Goal: Task Accomplishment & Management: Manage account settings

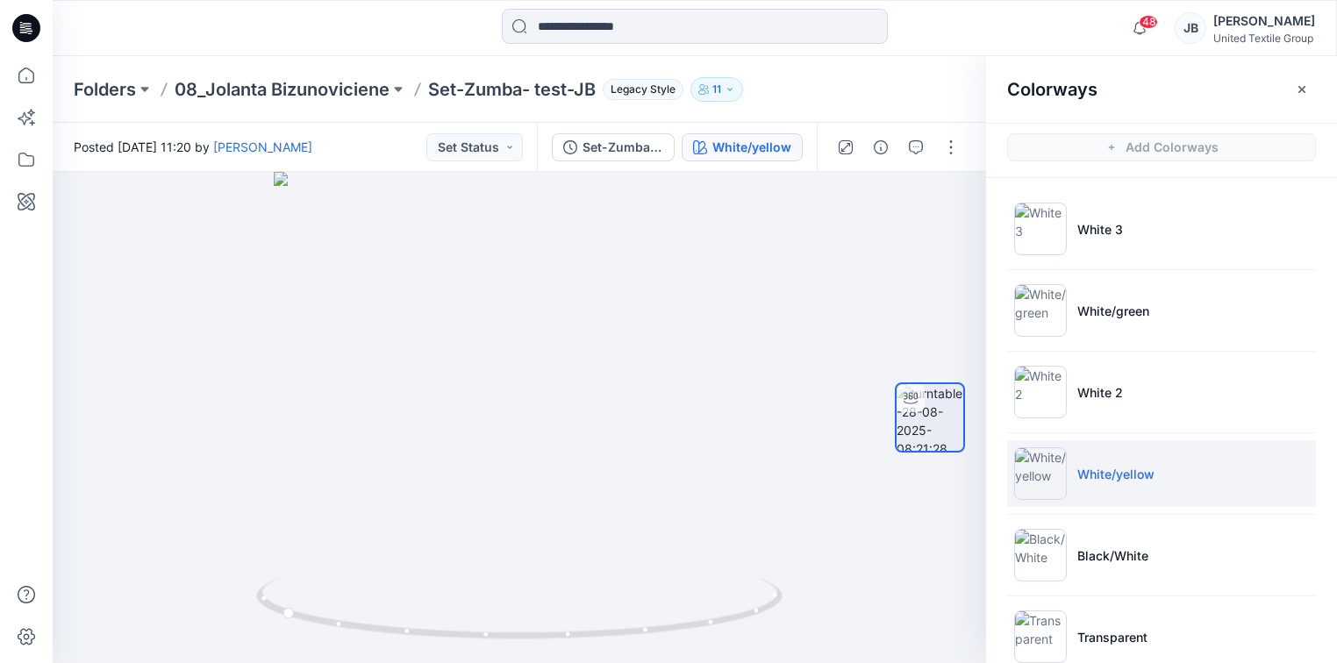
click at [25, 25] on icon at bounding box center [26, 28] width 28 height 28
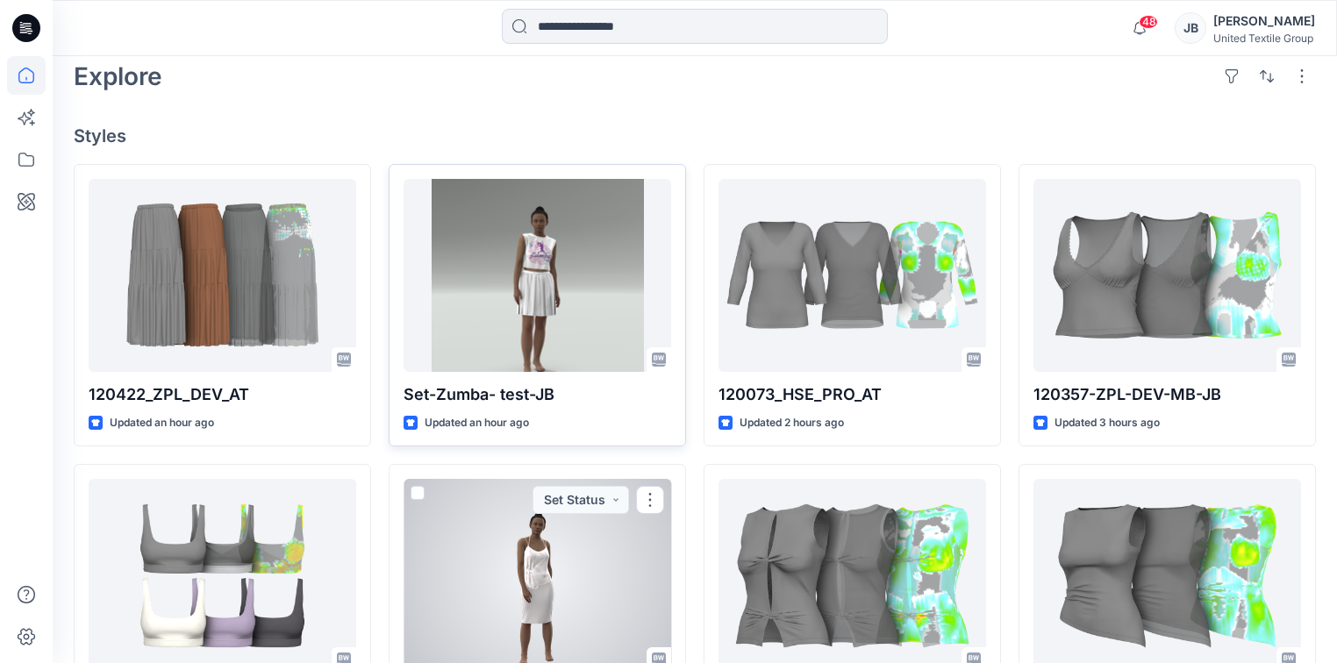
scroll to position [351, 0]
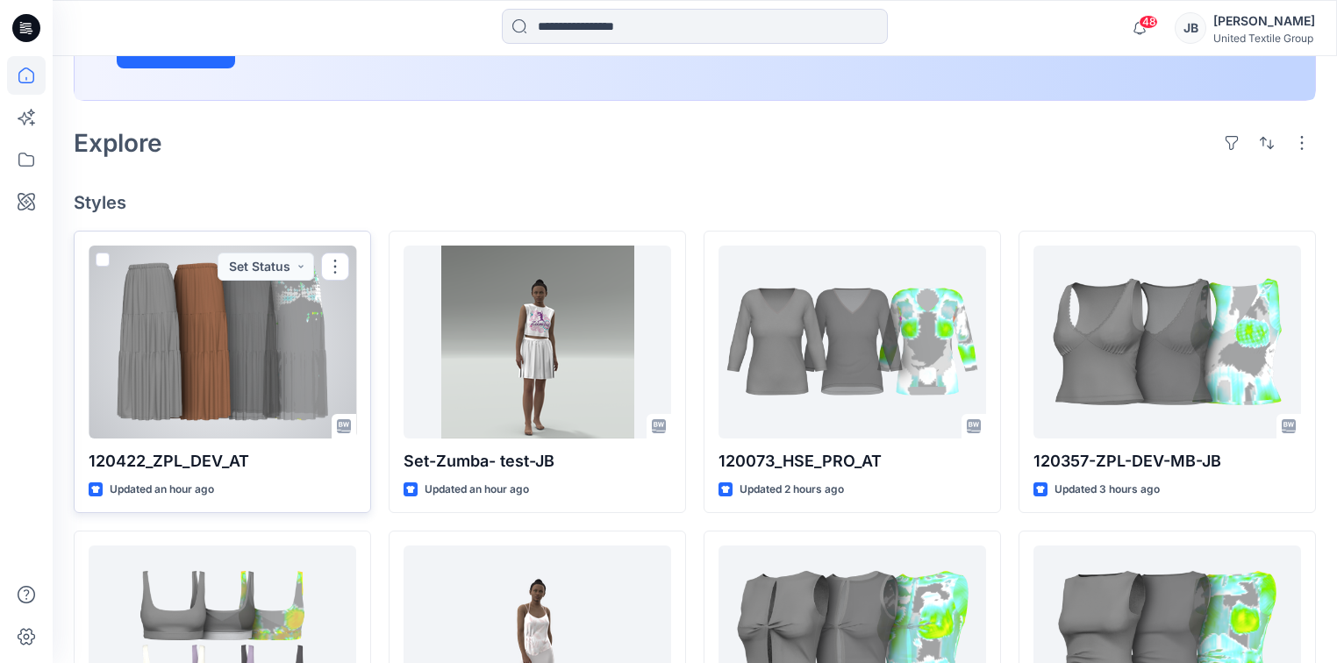
click at [249, 338] on div at bounding box center [223, 342] width 268 height 193
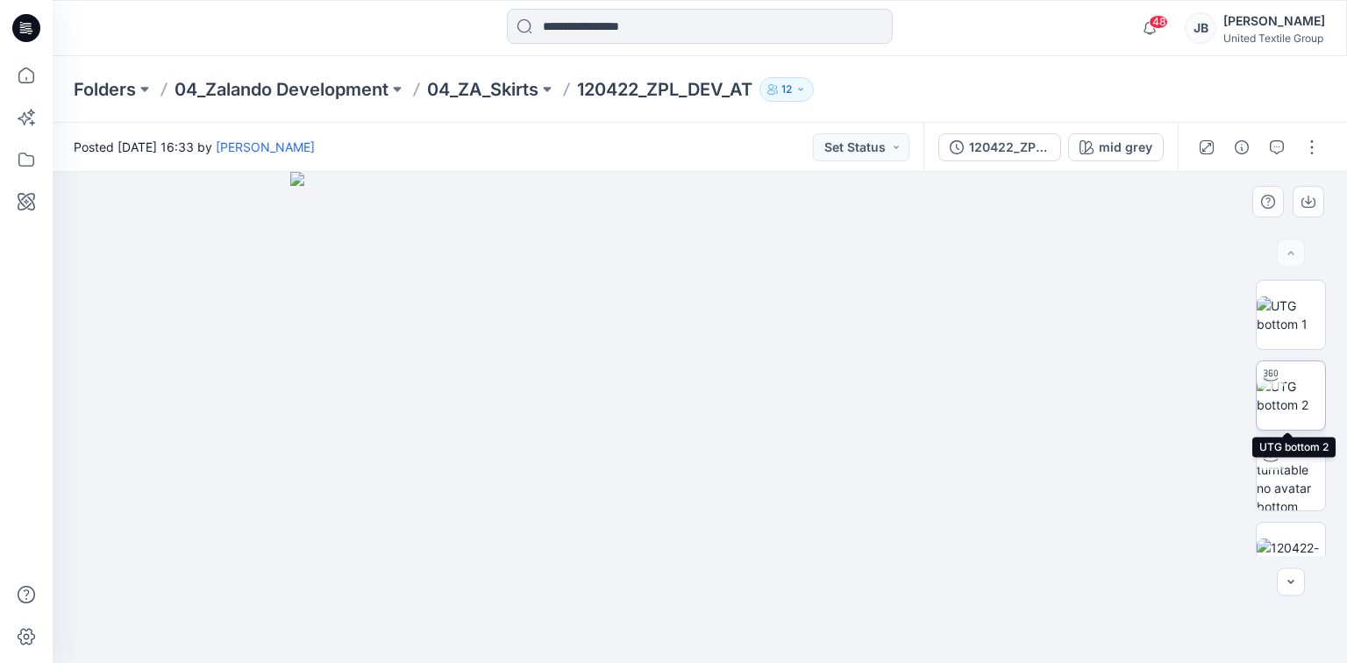
click at [1281, 396] on img at bounding box center [1291, 395] width 68 height 37
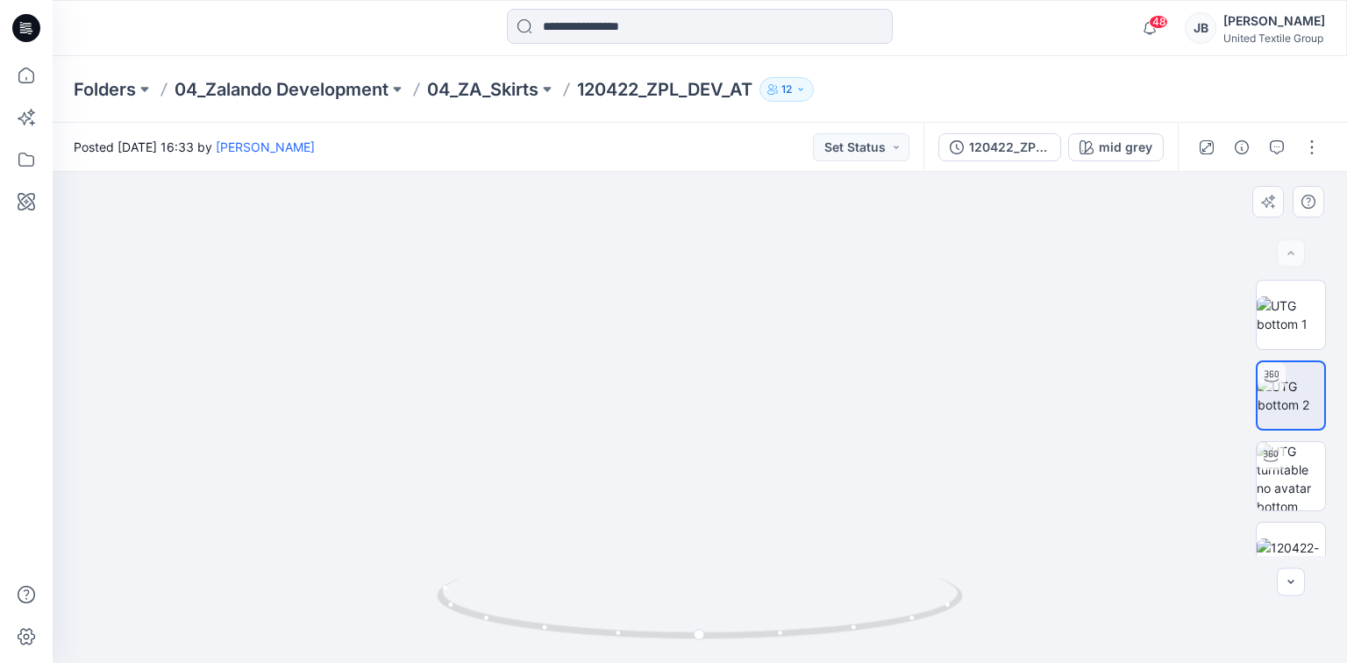
drag, startPoint x: 870, startPoint y: 421, endPoint x: 827, endPoint y: 375, distance: 63.3
drag, startPoint x: 1003, startPoint y: 268, endPoint x: 909, endPoint y: 488, distance: 239.4
drag, startPoint x: 980, startPoint y: 297, endPoint x: 936, endPoint y: 560, distance: 265.9
drag, startPoint x: 968, startPoint y: 303, endPoint x: 961, endPoint y: 328, distance: 26.4
drag, startPoint x: 1004, startPoint y: 434, endPoint x: 989, endPoint y: 344, distance: 91.6
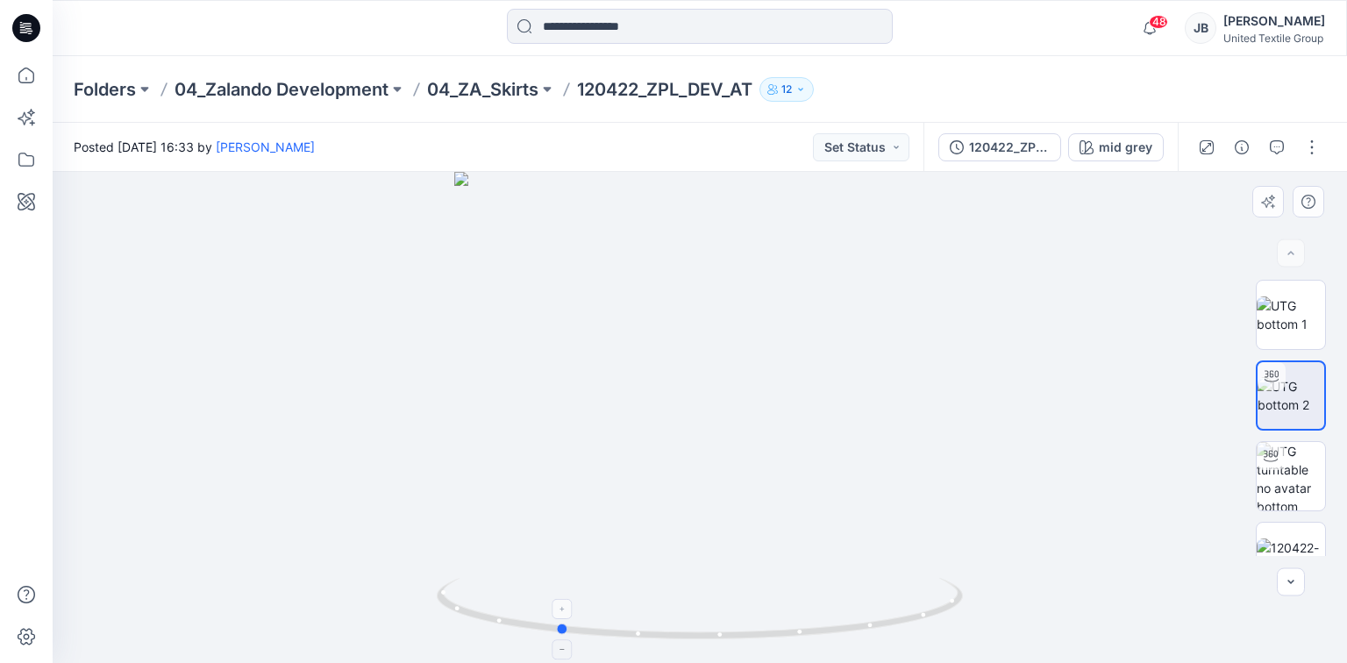
drag, startPoint x: 685, startPoint y: 641, endPoint x: 558, endPoint y: 645, distance: 127.2
click at [558, 644] on icon at bounding box center [702, 611] width 531 height 66
drag, startPoint x: 834, startPoint y: 402, endPoint x: 851, endPoint y: 249, distance: 153.5
drag, startPoint x: 581, startPoint y: 632, endPoint x: 446, endPoint y: 629, distance: 135.1
click at [446, 629] on icon at bounding box center [702, 611] width 531 height 66
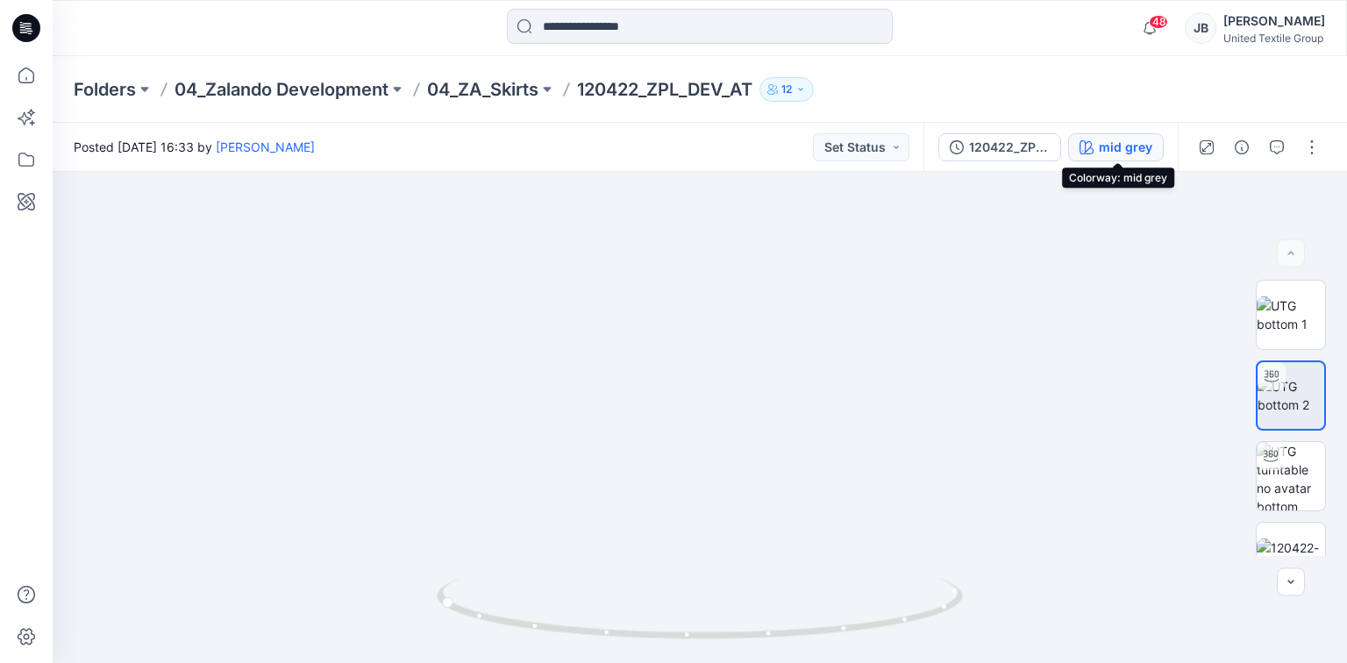
click at [1087, 147] on icon "button" at bounding box center [1087, 147] width 14 height 14
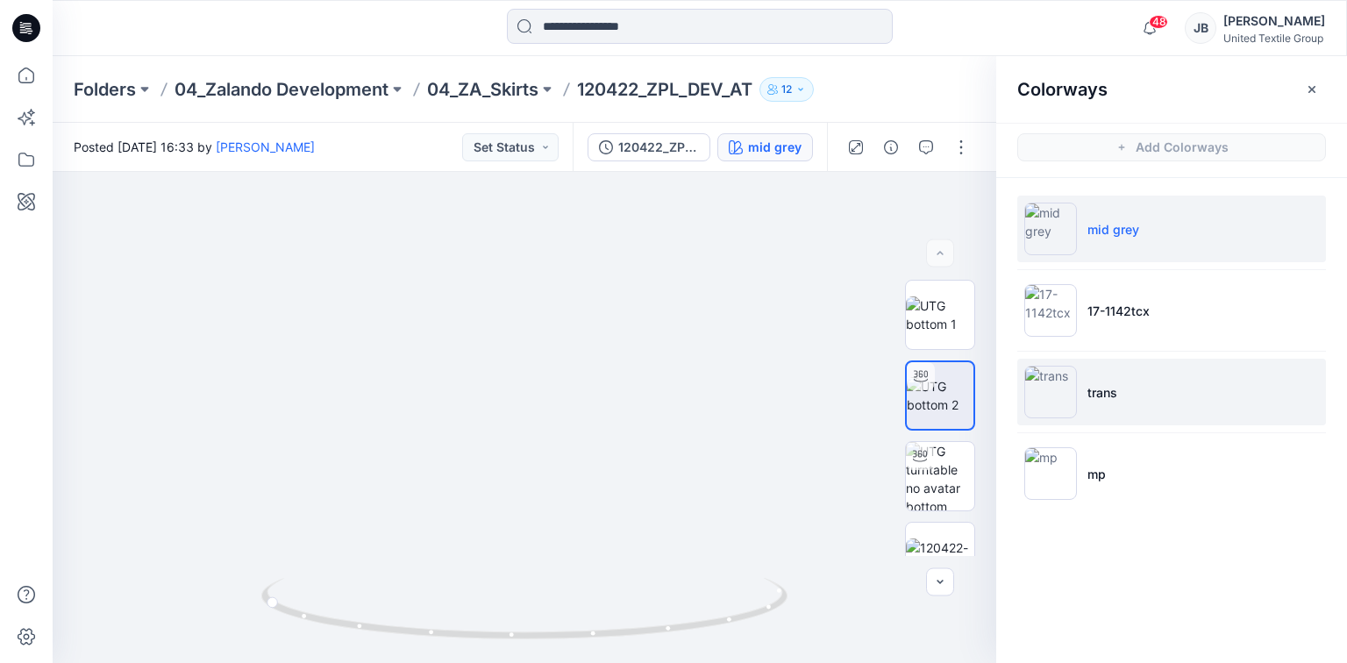
click at [1040, 389] on img at bounding box center [1051, 392] width 53 height 53
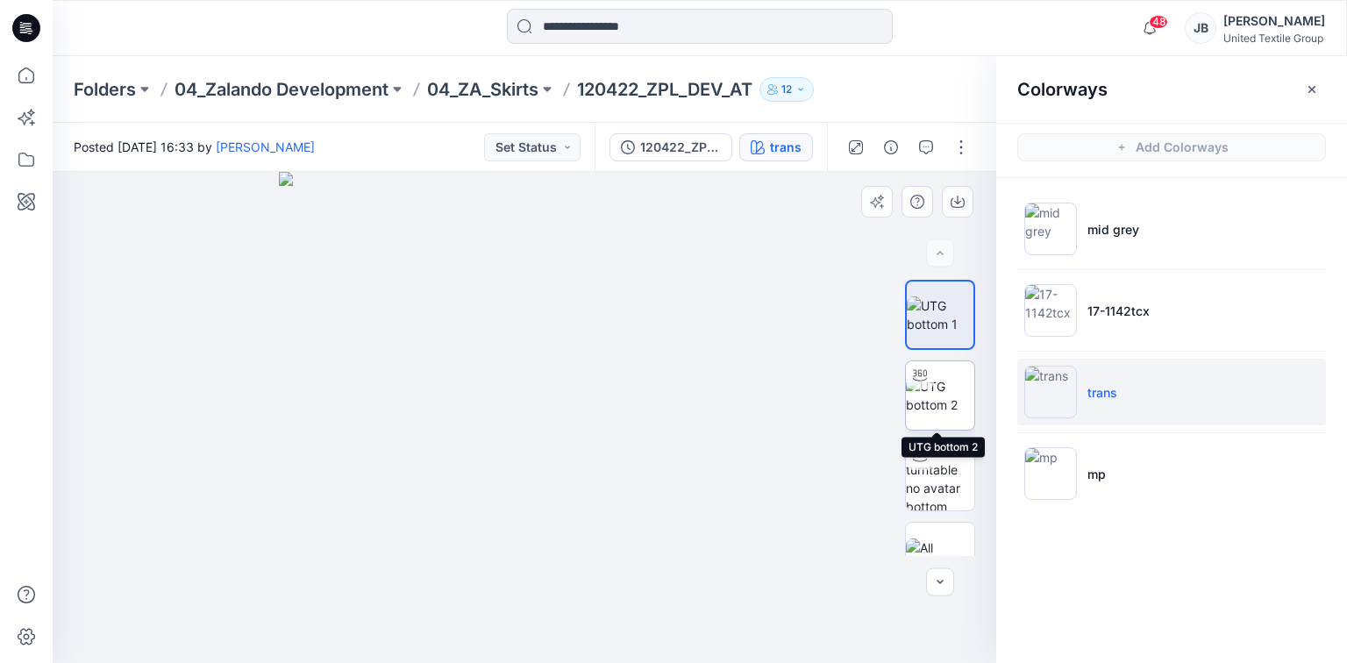
click at [939, 387] on img at bounding box center [940, 395] width 68 height 37
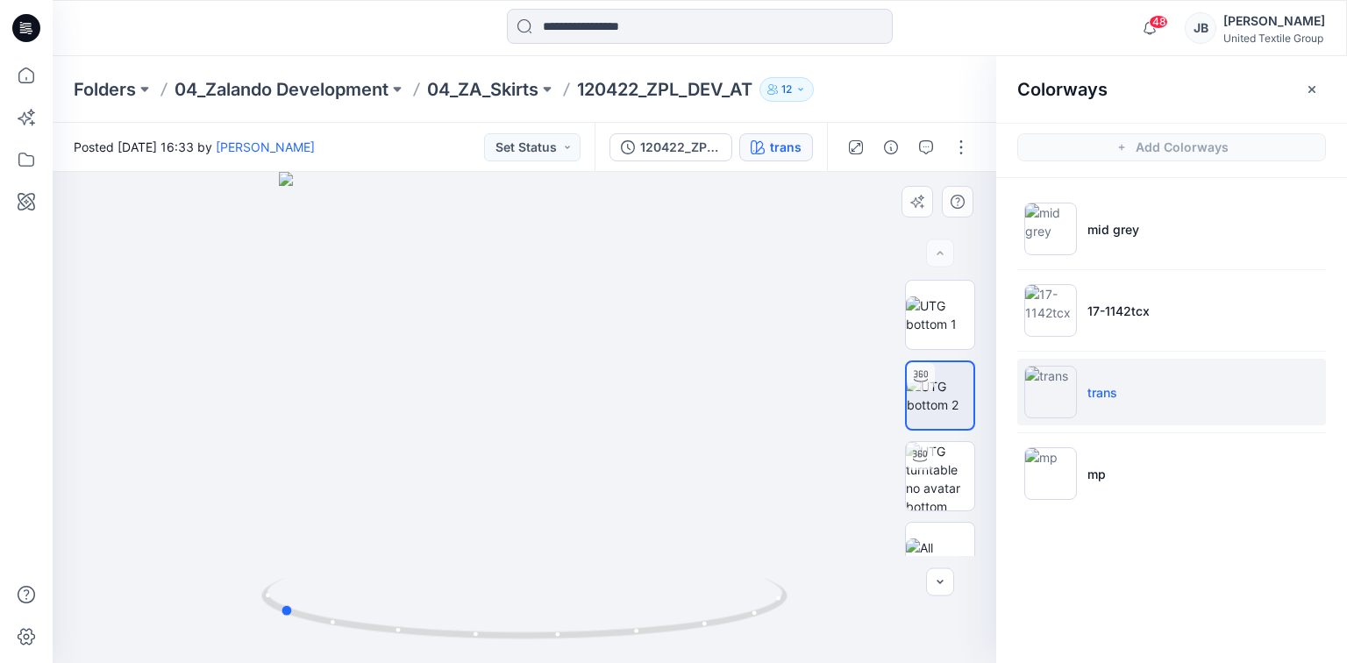
drag, startPoint x: 524, startPoint y: 636, endPoint x: 804, endPoint y: 662, distance: 281.9
click at [804, 662] on div at bounding box center [525, 417] width 944 height 491
drag, startPoint x: 289, startPoint y: 611, endPoint x: 407, endPoint y: 633, distance: 120.4
click at [407, 633] on icon at bounding box center [526, 611] width 531 height 66
drag, startPoint x: 400, startPoint y: 634, endPoint x: 581, endPoint y: 628, distance: 180.8
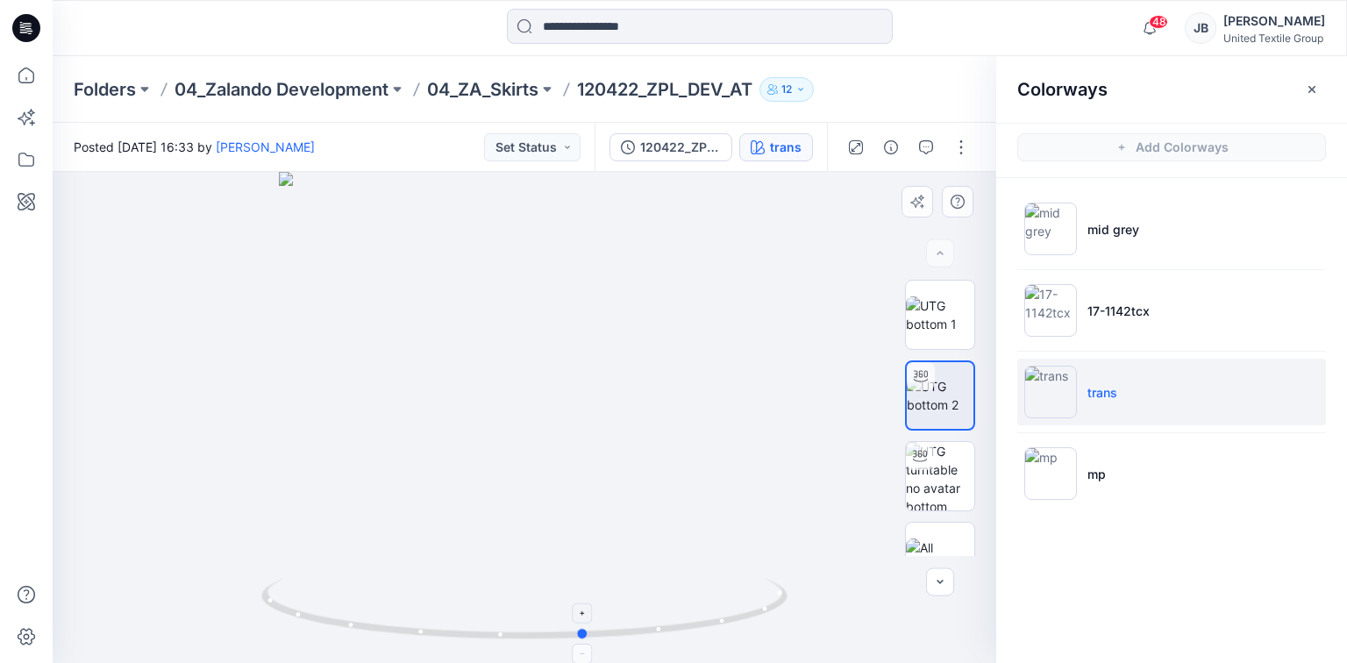
click at [581, 628] on icon at bounding box center [526, 611] width 531 height 66
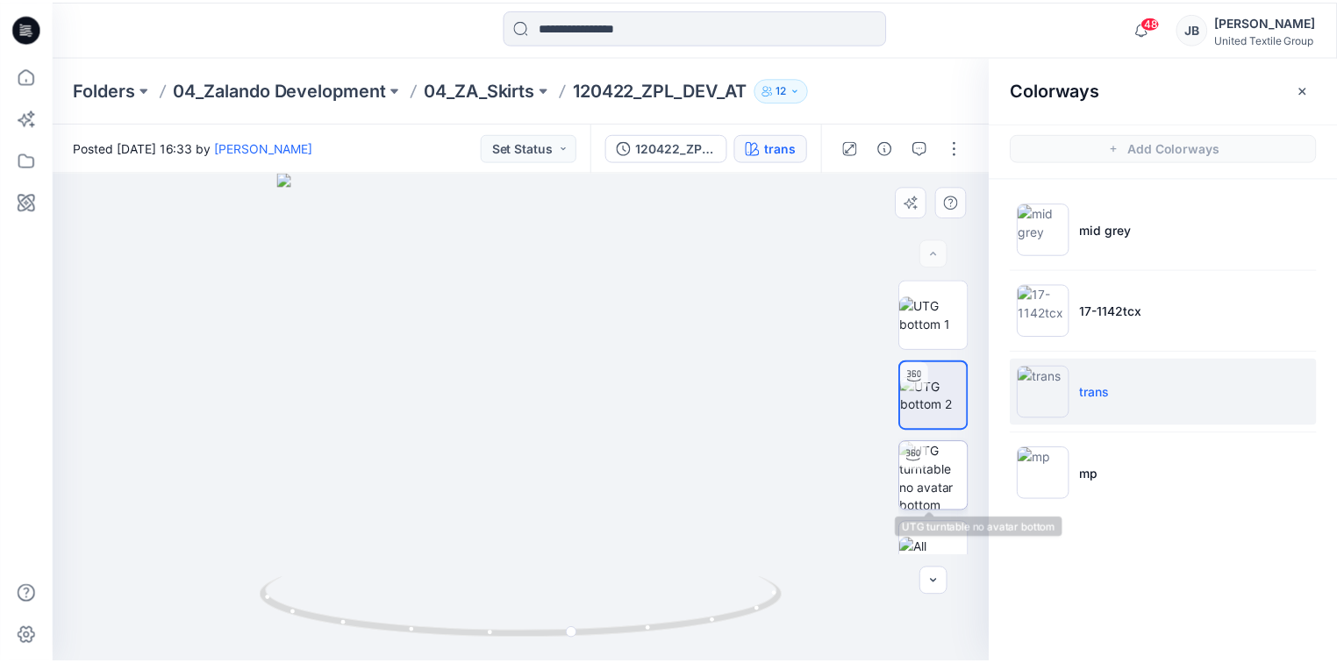
scroll to position [35, 0]
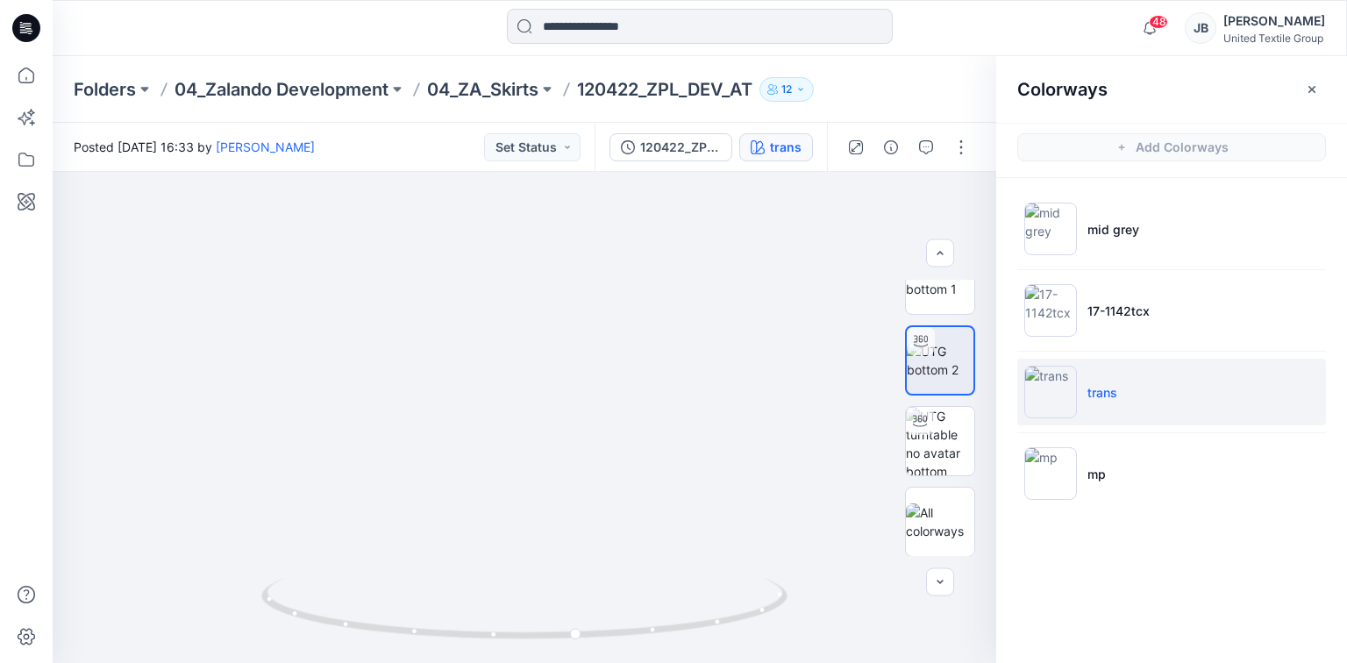
click at [24, 22] on icon at bounding box center [26, 28] width 28 height 28
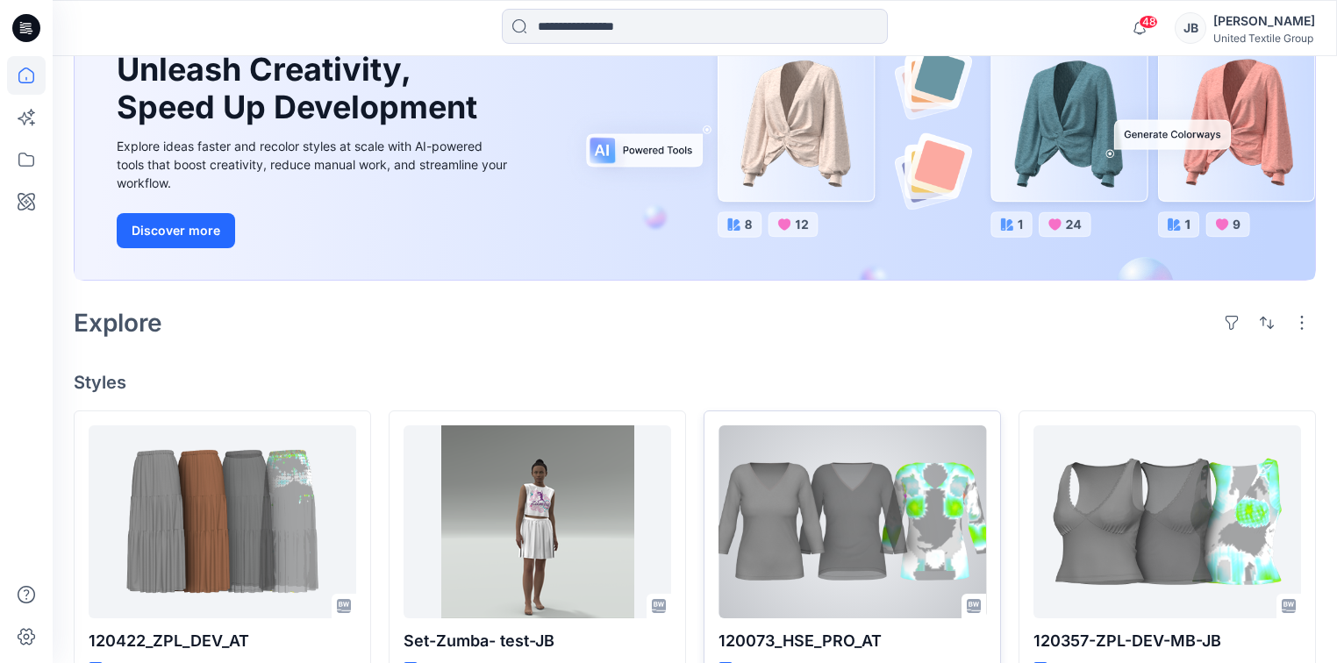
scroll to position [421, 0]
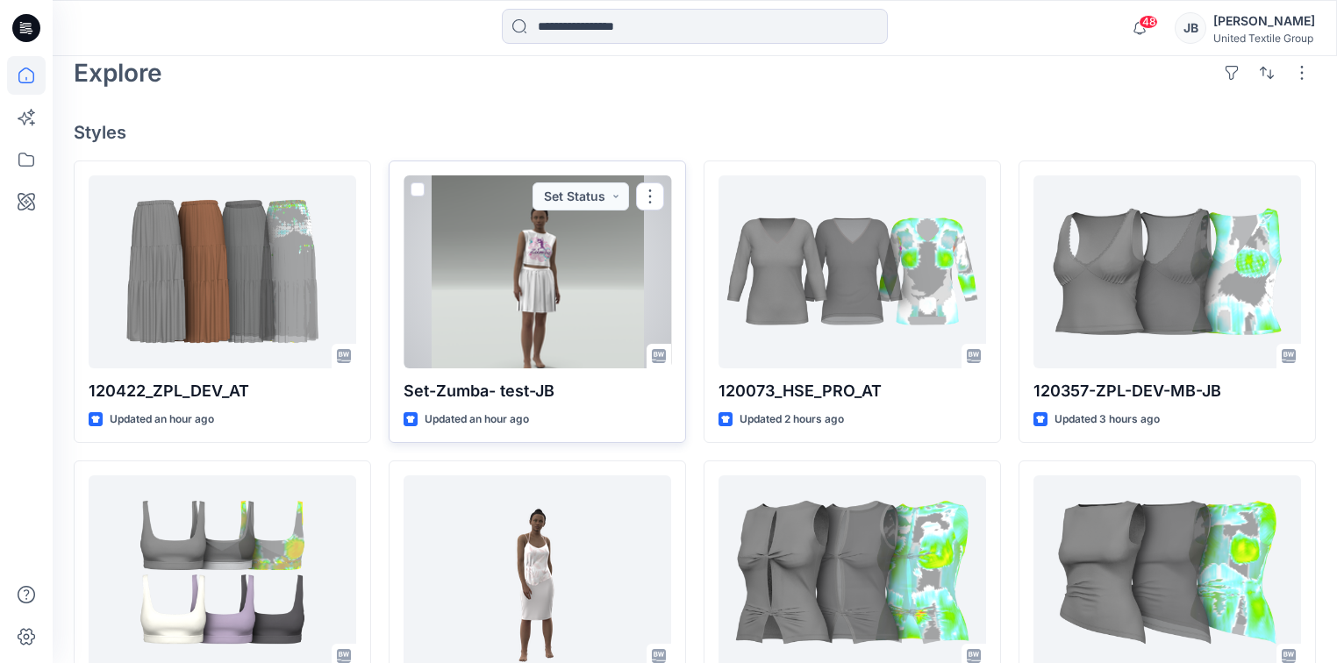
click at [570, 319] on div at bounding box center [538, 271] width 268 height 193
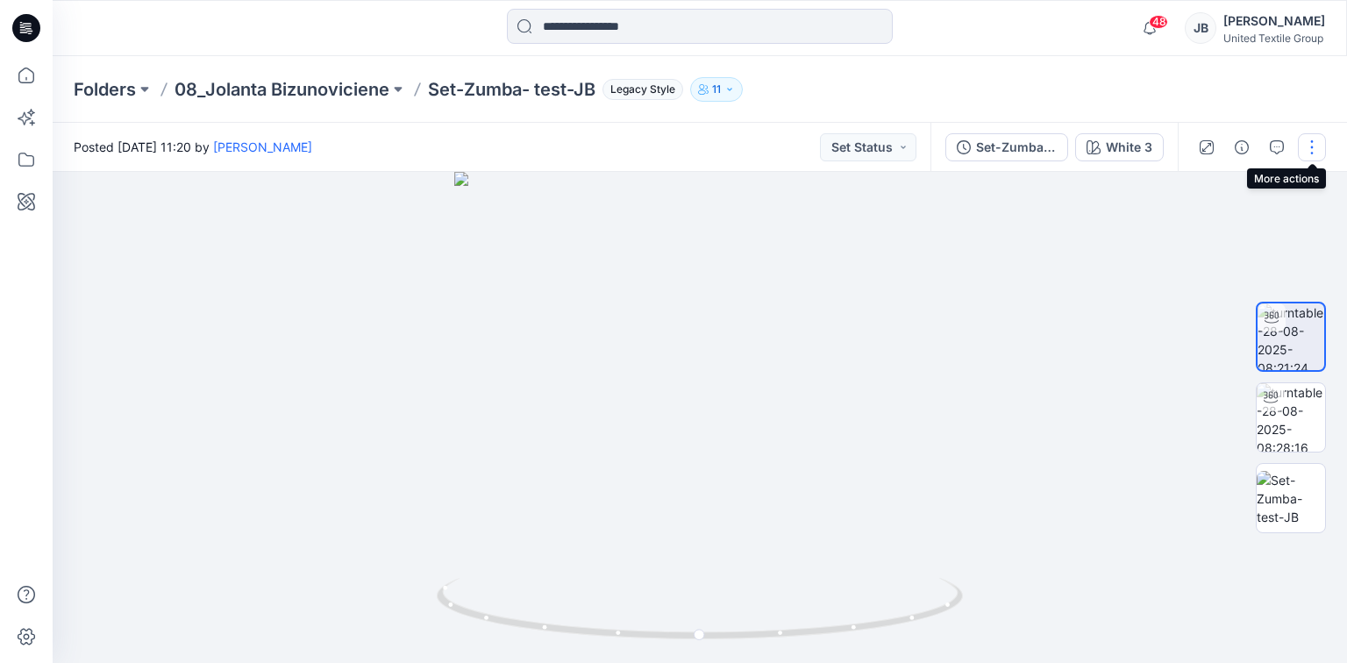
click at [1312, 147] on button "button" at bounding box center [1312, 147] width 28 height 28
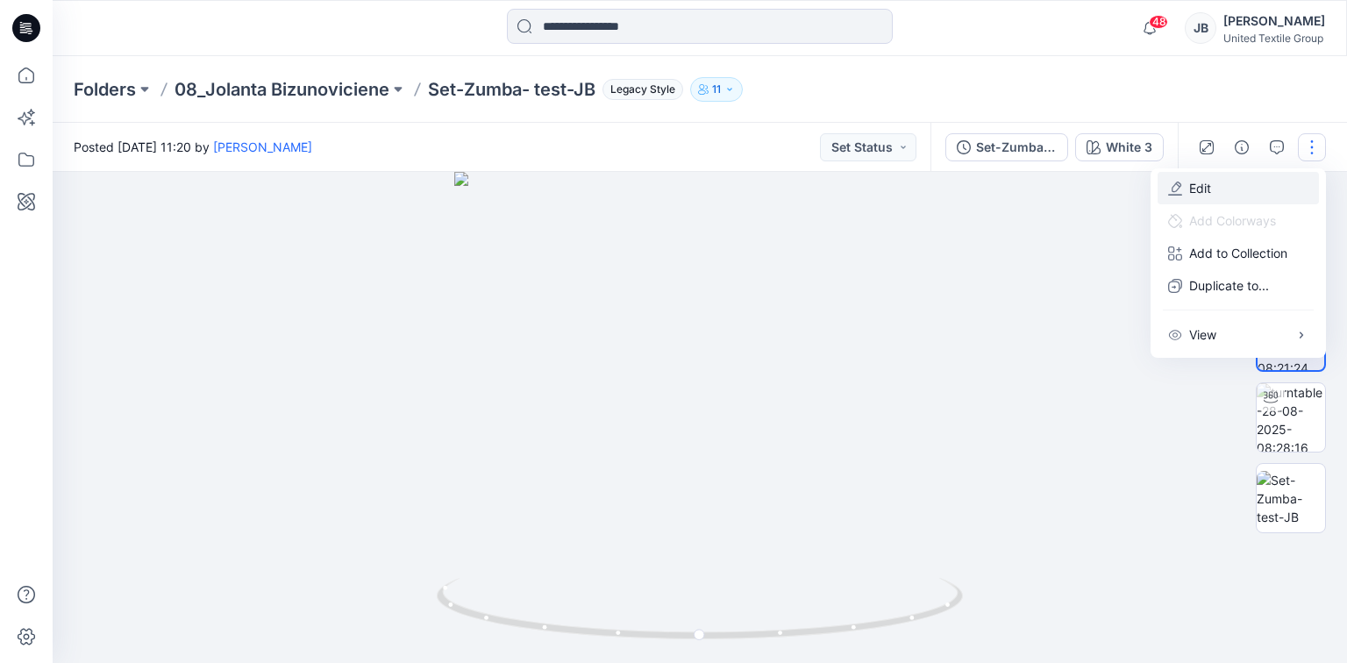
click at [1204, 182] on p "Edit" at bounding box center [1201, 188] width 22 height 18
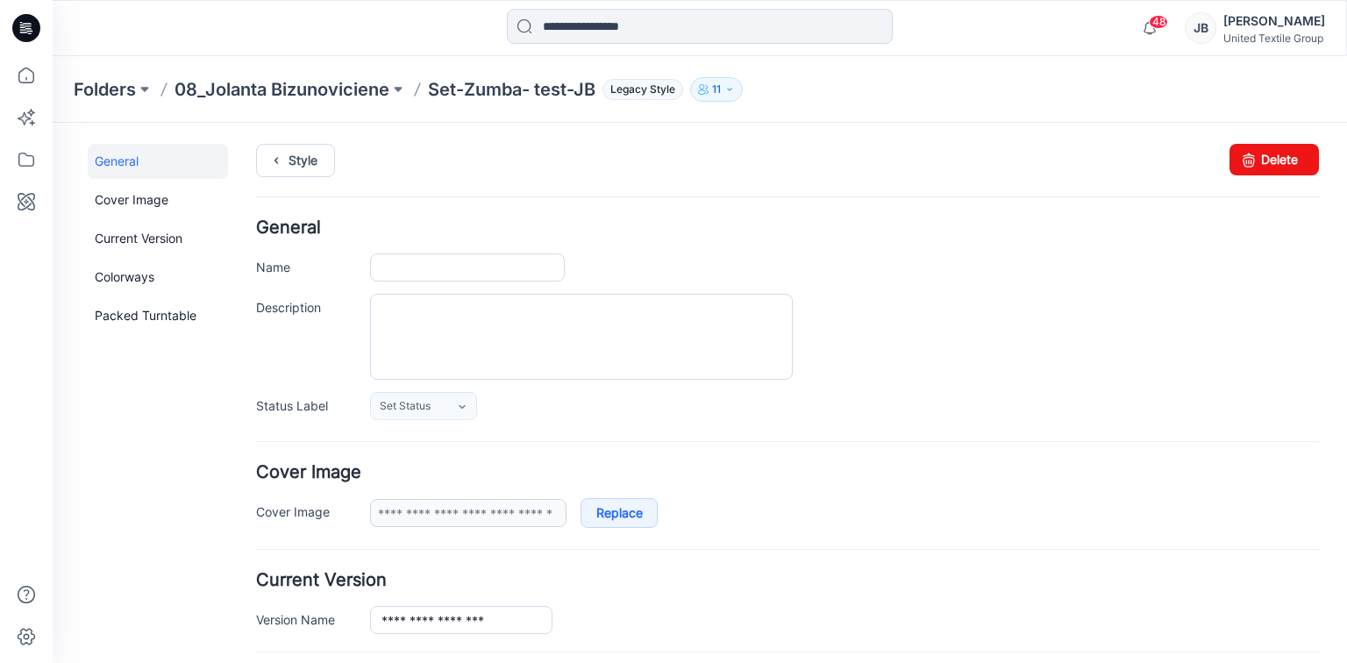
type input "**********"
type input "*******"
type input "**********"
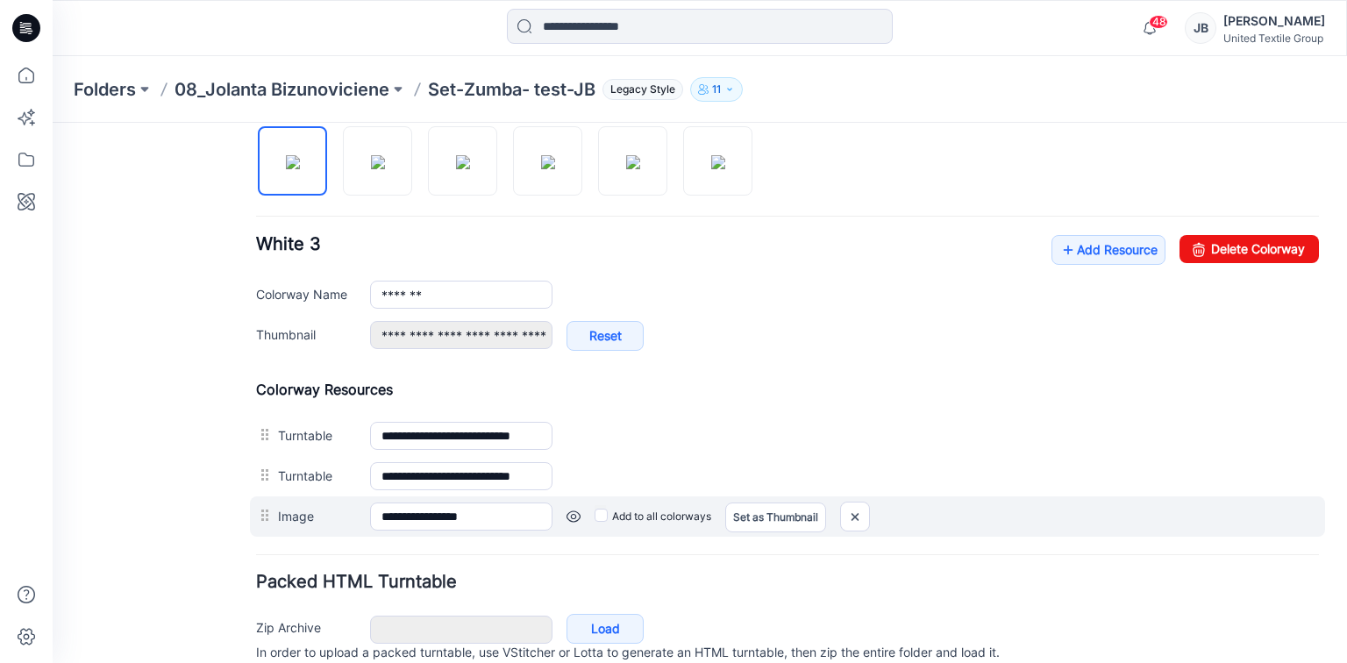
scroll to position [520, 0]
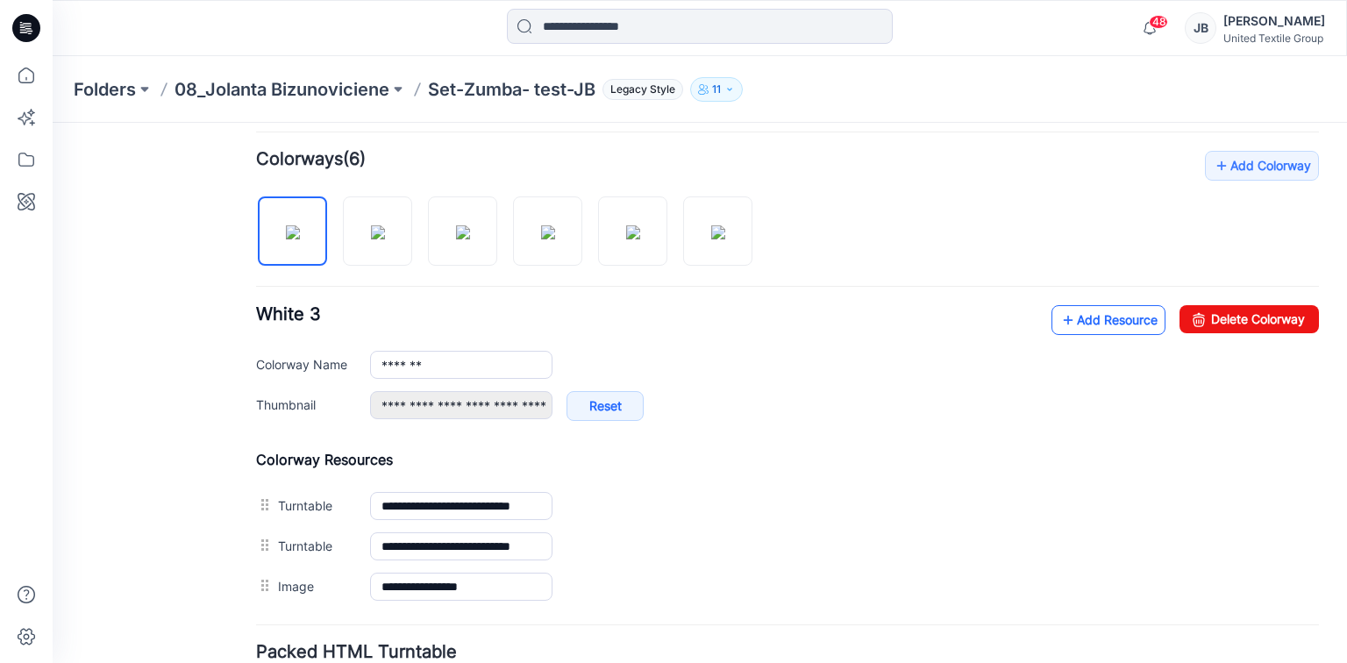
click at [1060, 314] on icon at bounding box center [1069, 320] width 18 height 28
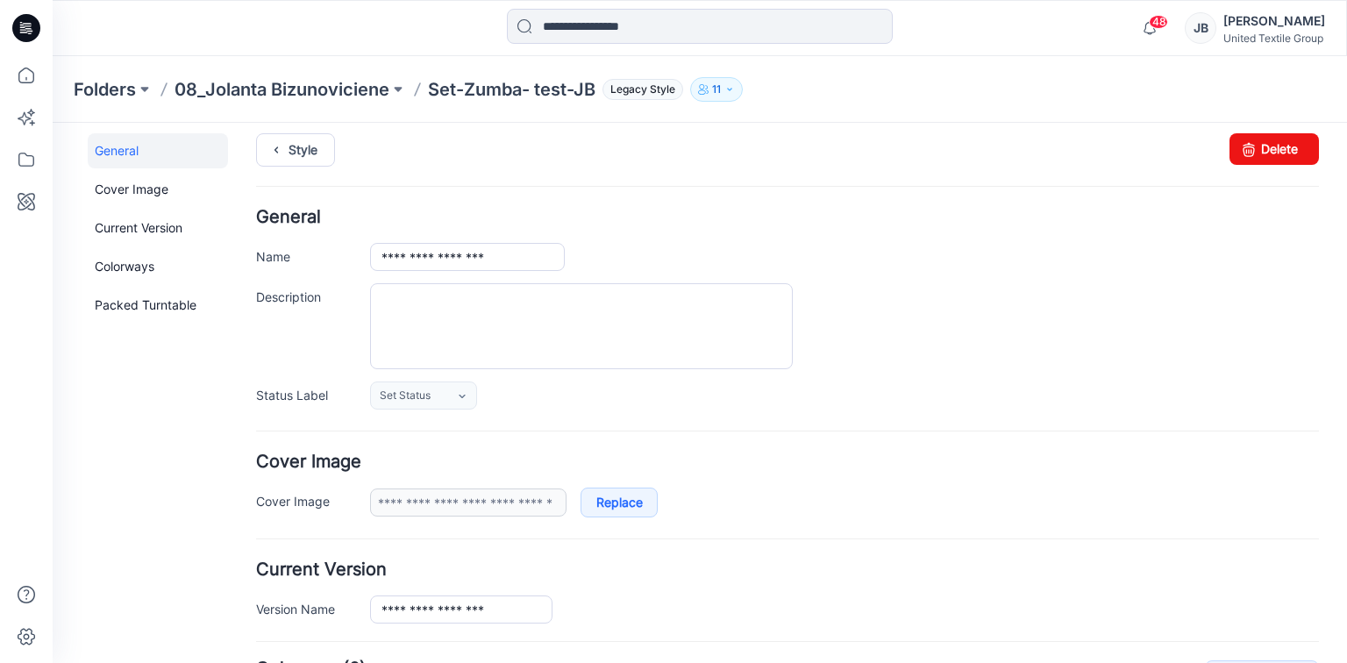
scroll to position [0, 0]
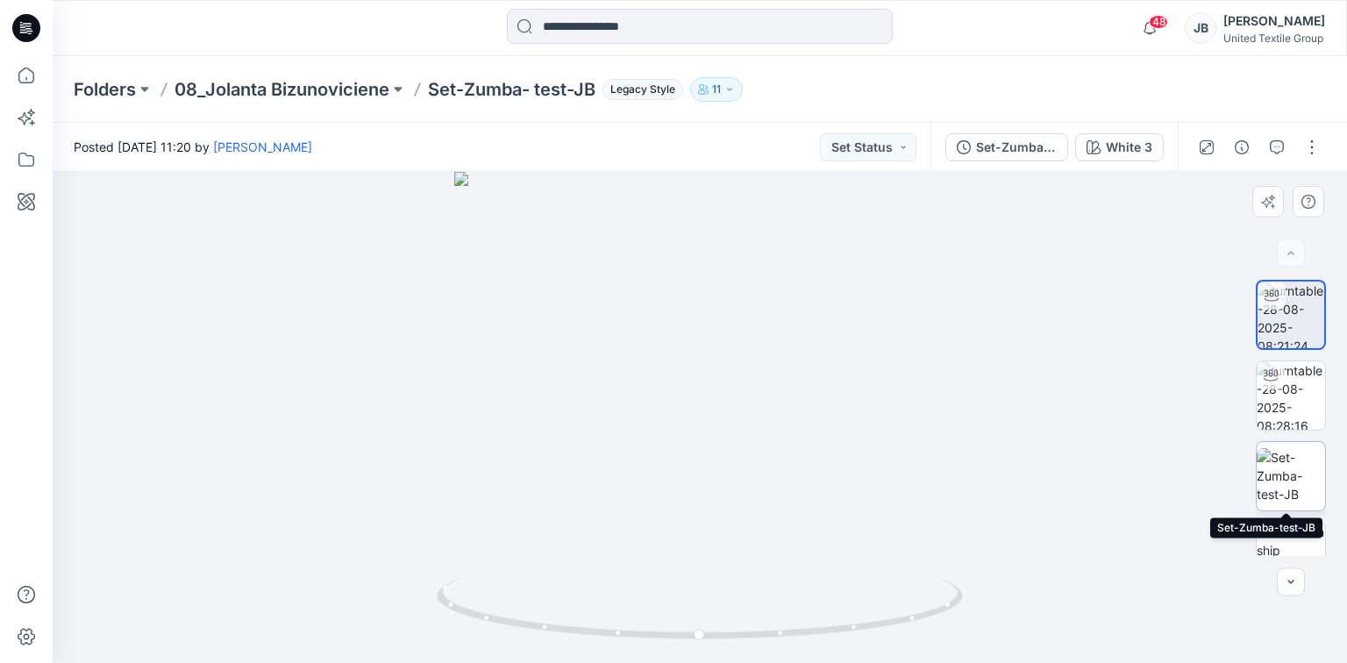
click at [1275, 474] on img at bounding box center [1291, 475] width 68 height 55
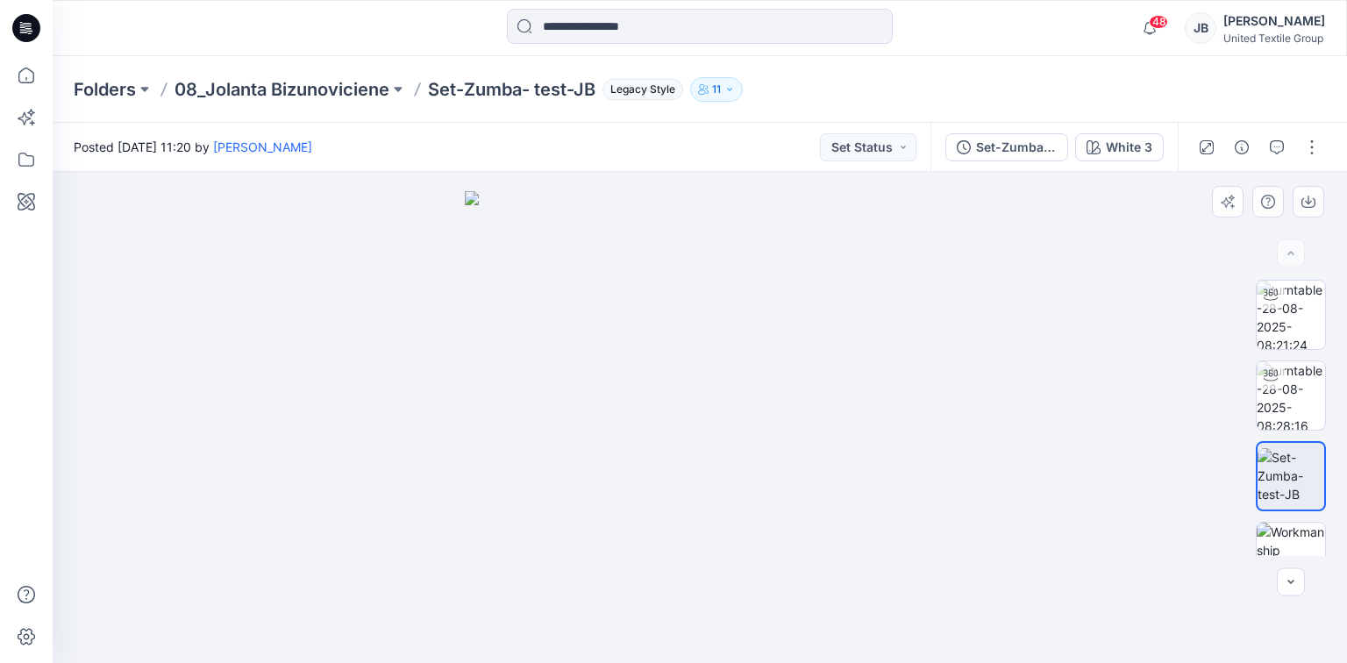
click at [1000, 264] on div at bounding box center [700, 417] width 1295 height 491
click at [1315, 143] on button "button" at bounding box center [1312, 147] width 28 height 28
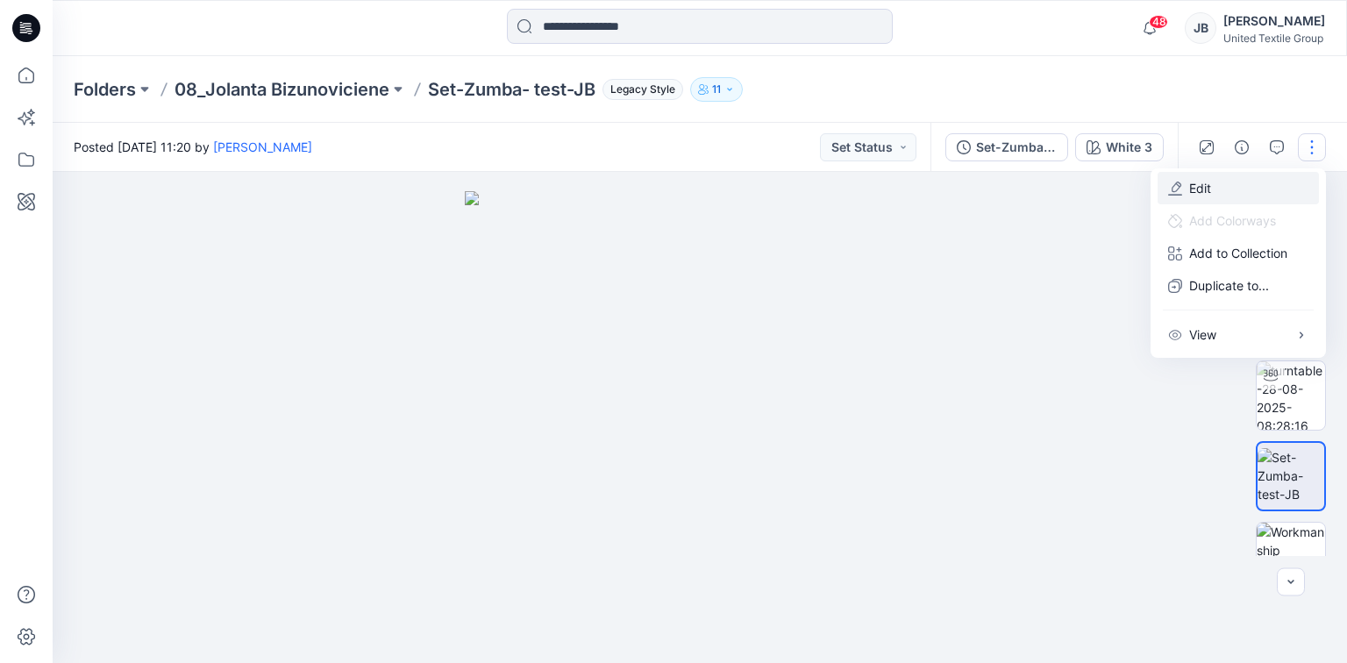
click at [1190, 183] on p "Edit" at bounding box center [1201, 188] width 22 height 18
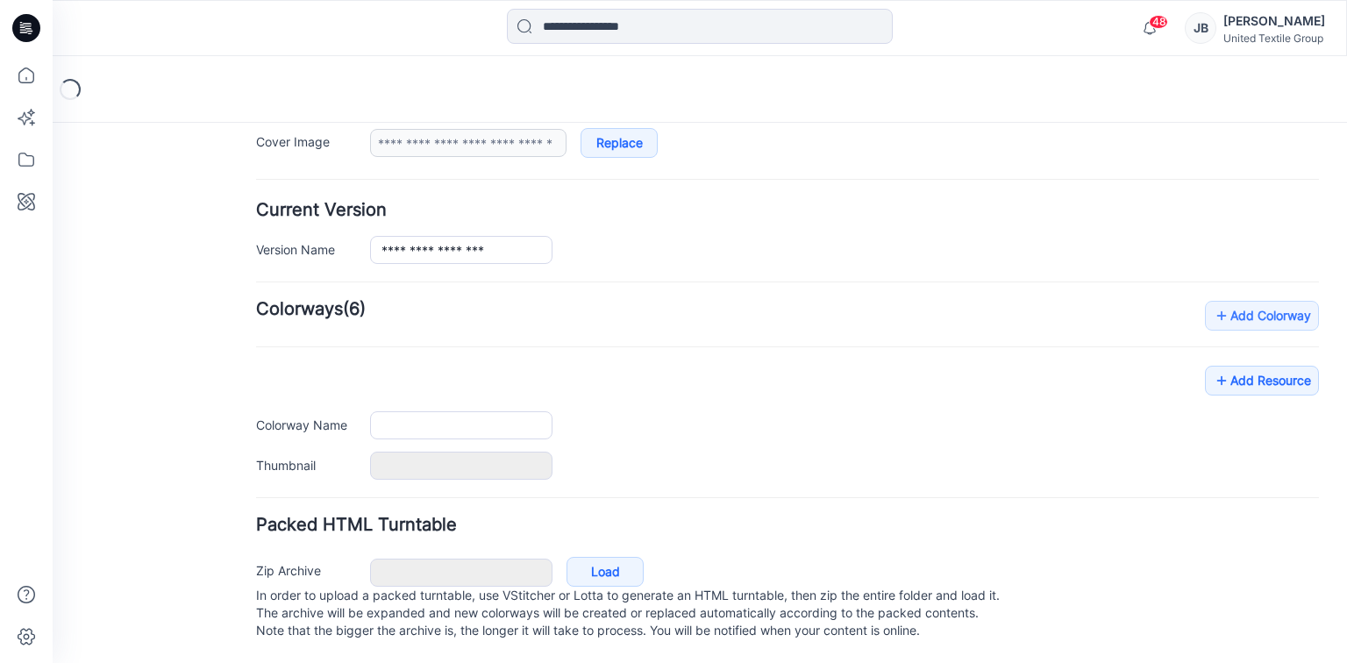
type input "**********"
type input "*******"
type input "**********"
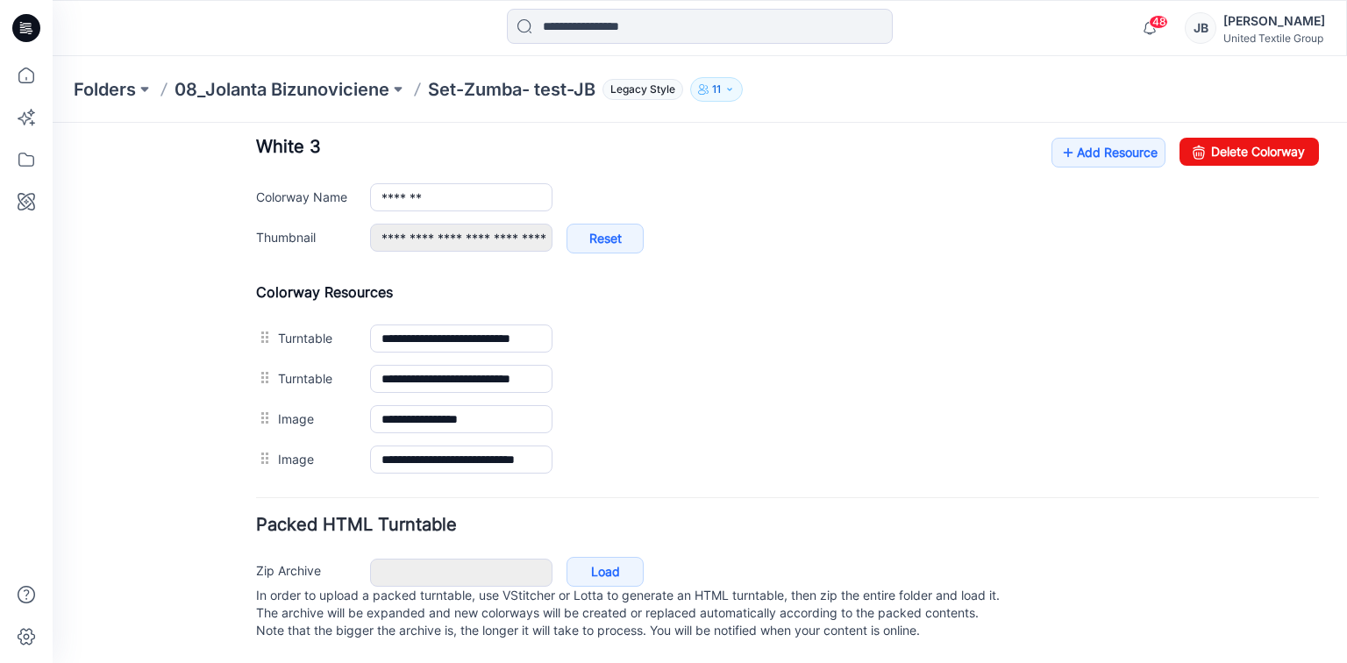
scroll to position [701, 0]
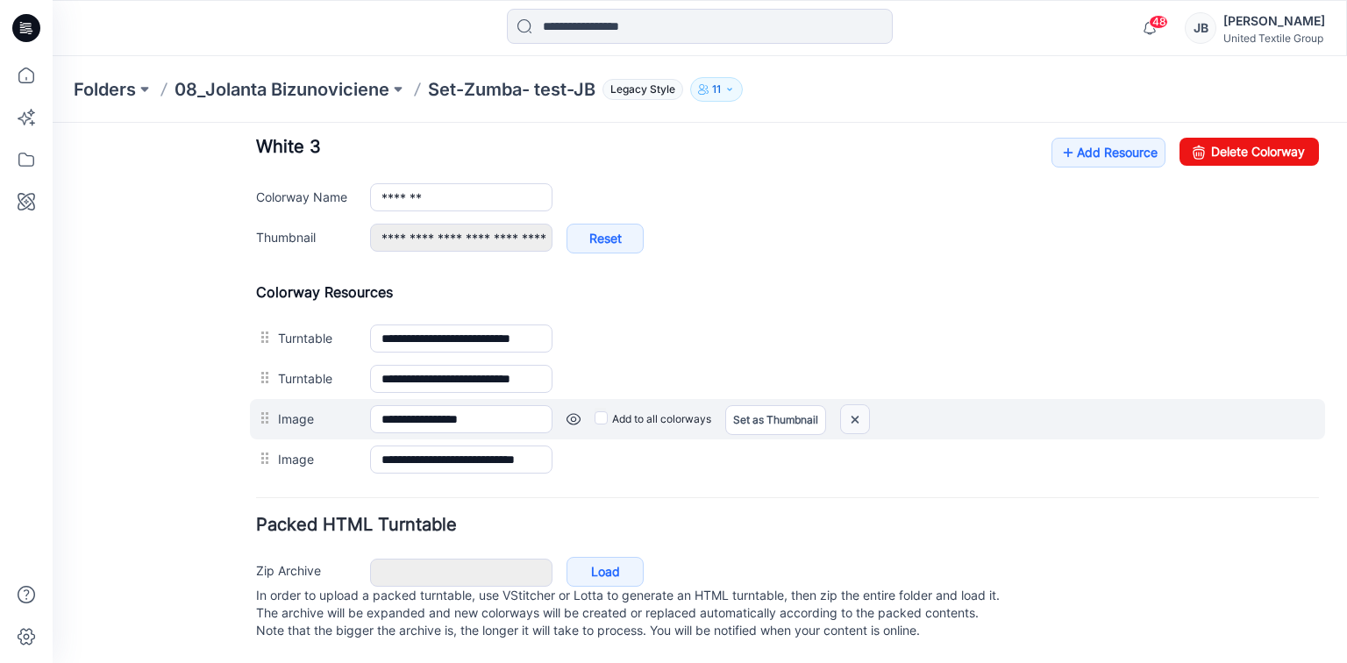
click at [53, 123] on img at bounding box center [53, 123] width 0 height 0
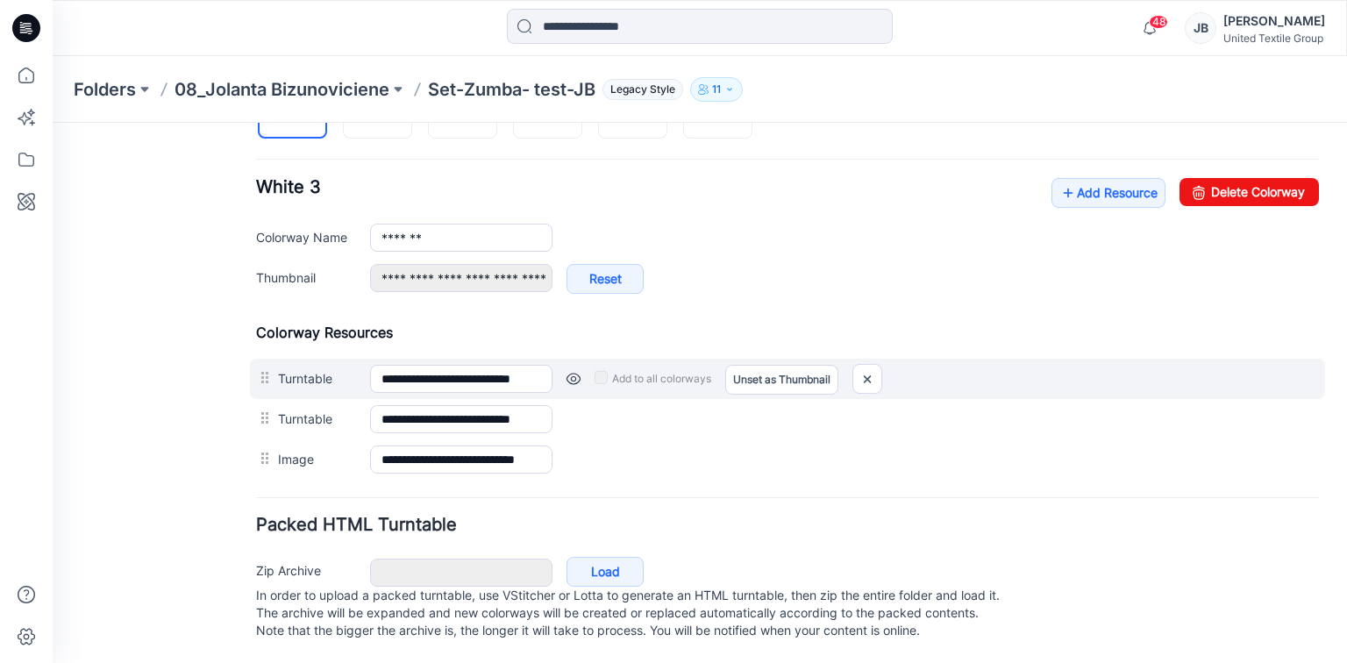
scroll to position [661, 0]
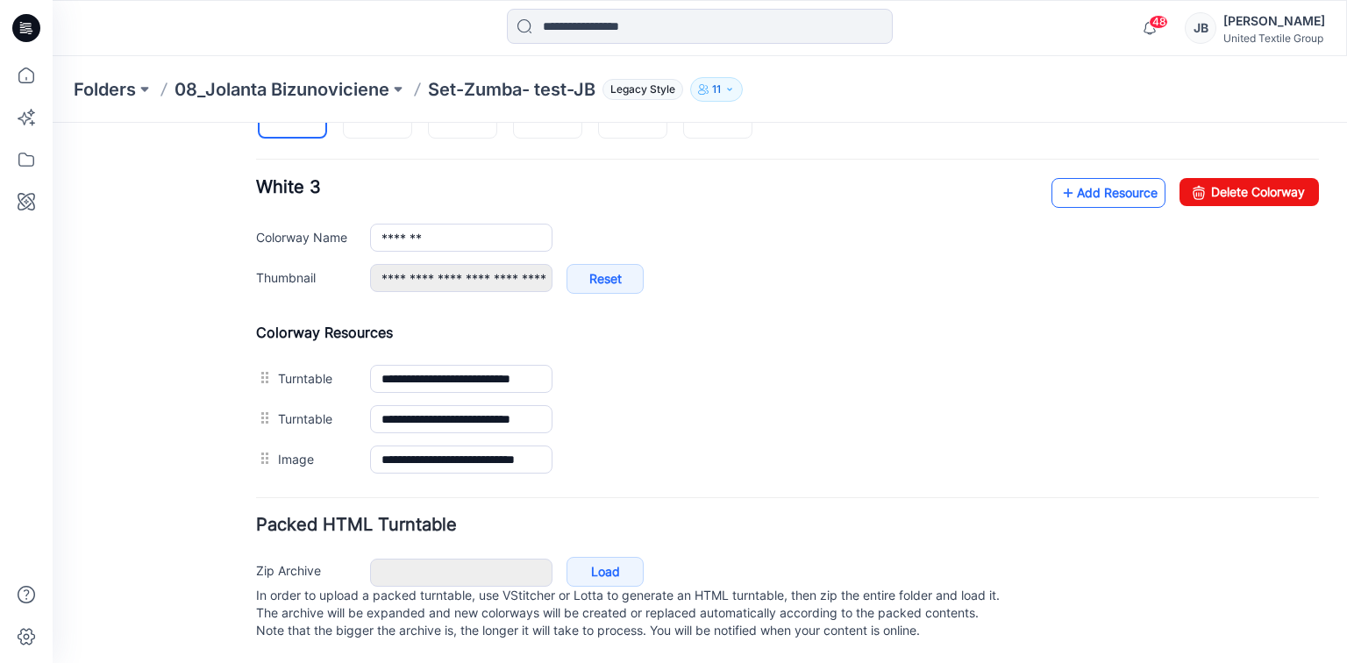
click at [1060, 179] on icon at bounding box center [1069, 193] width 18 height 28
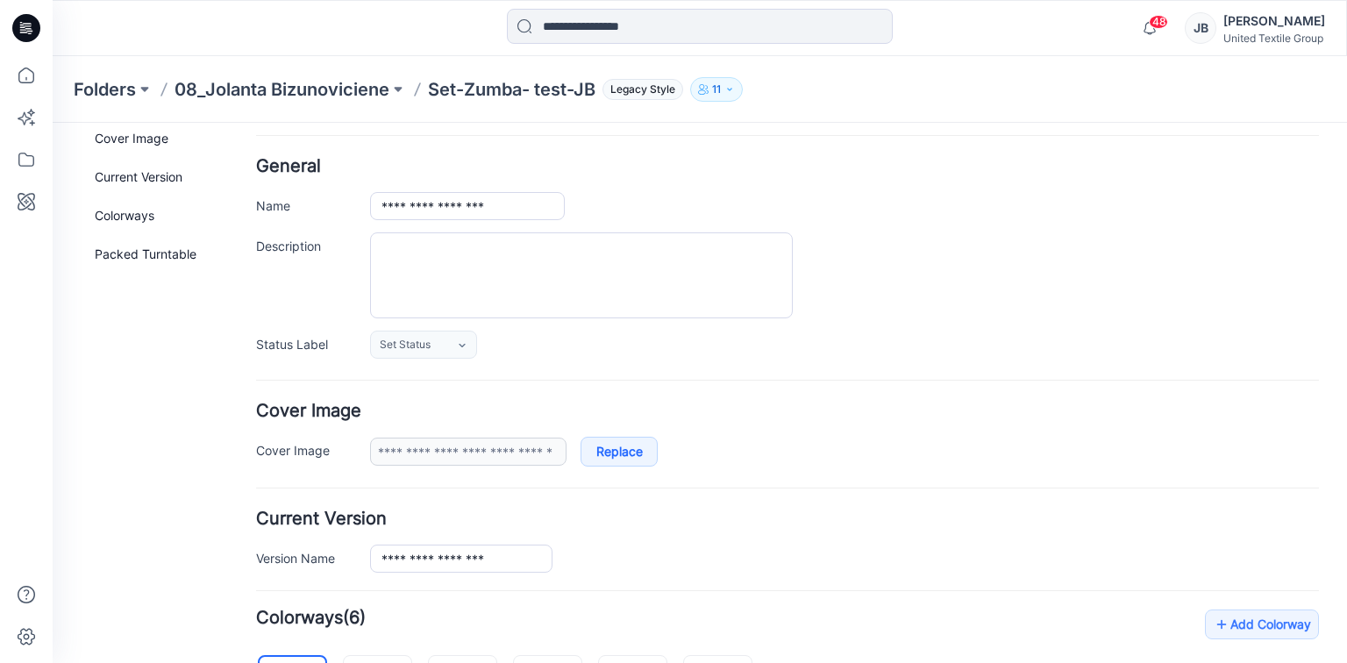
scroll to position [0, 0]
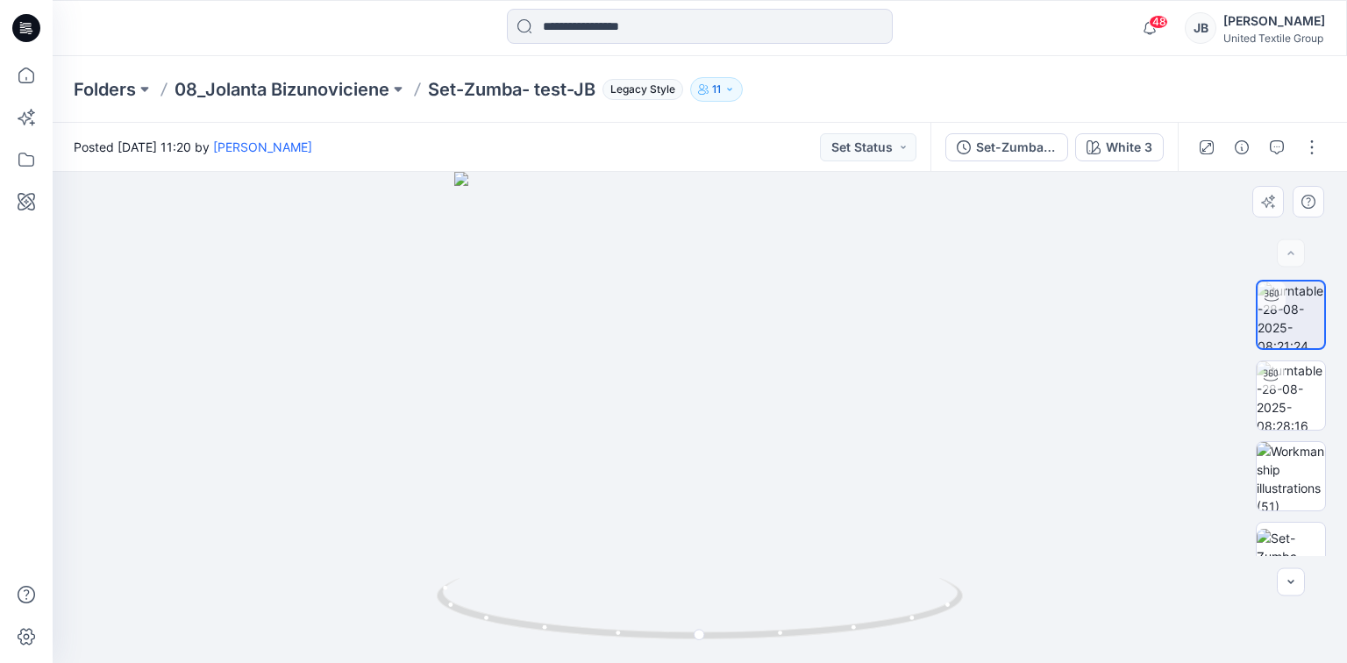
click at [1069, 321] on div at bounding box center [700, 417] width 1295 height 491
click at [1308, 479] on img at bounding box center [1291, 476] width 68 height 68
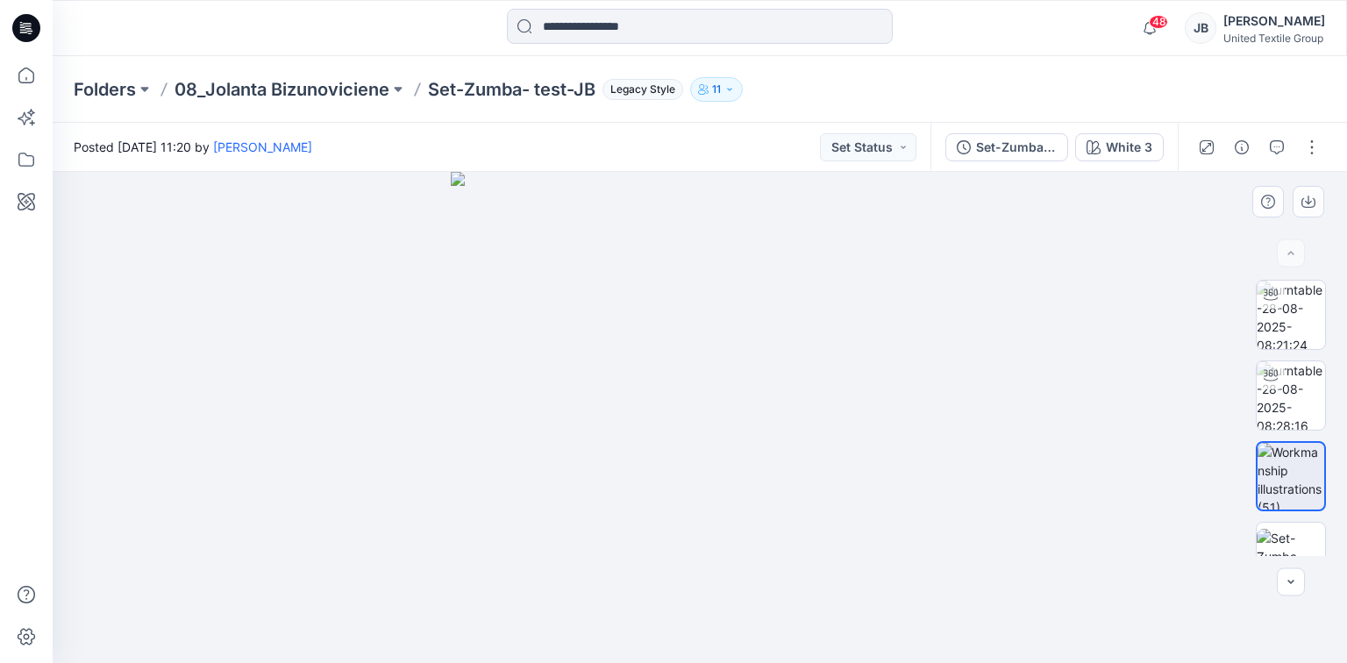
click at [1119, 344] on div at bounding box center [700, 417] width 1295 height 491
click at [255, 204] on div at bounding box center [700, 417] width 1295 height 491
click at [21, 19] on icon at bounding box center [26, 28] width 28 height 28
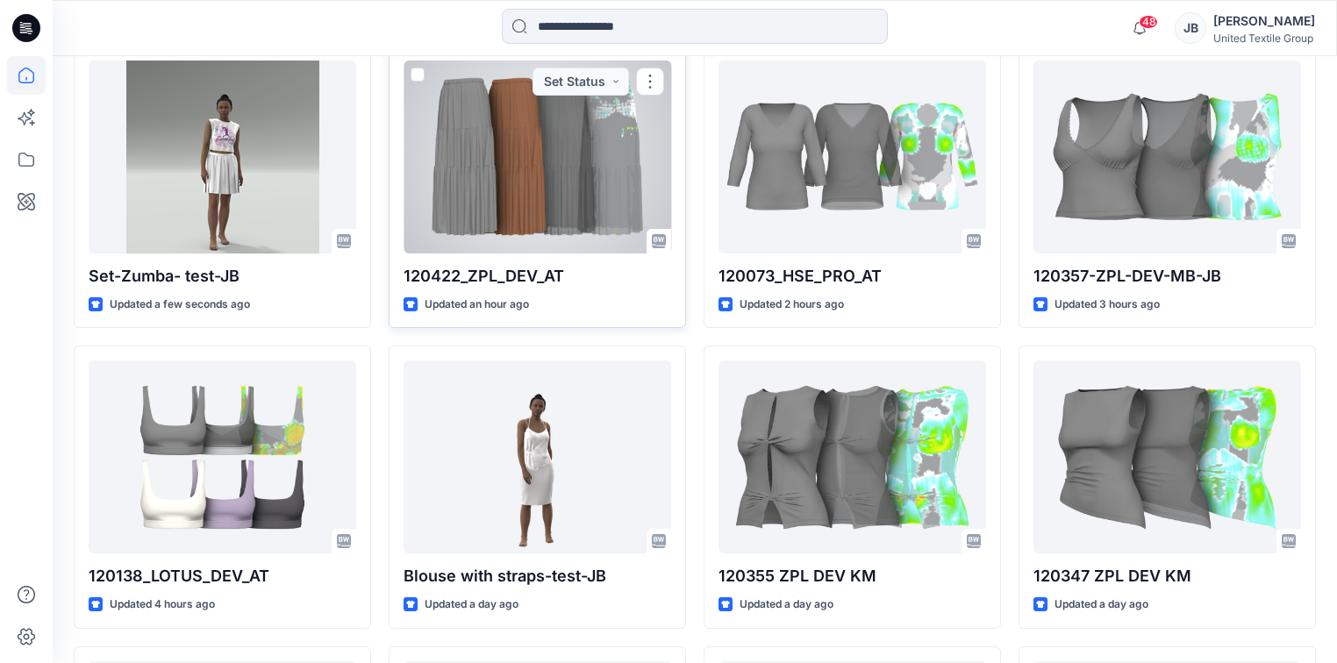
scroll to position [561, 0]
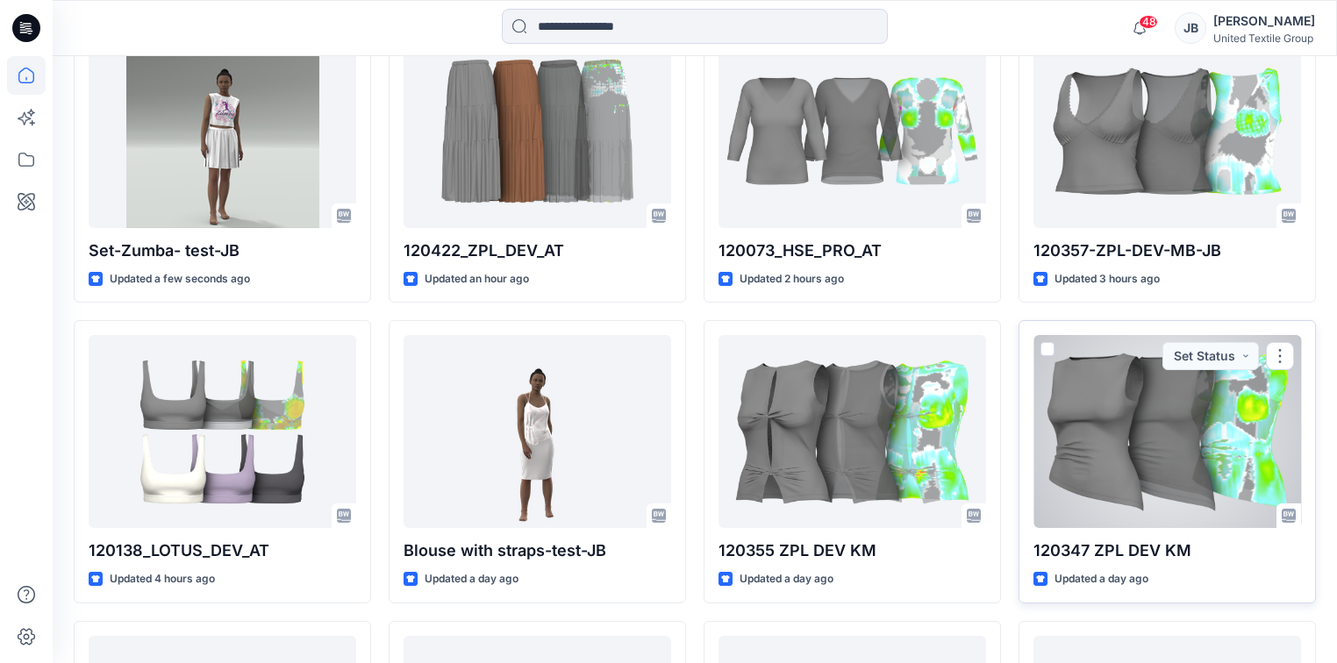
click at [1211, 570] on div "Updated a day ago" at bounding box center [1167, 579] width 268 height 18
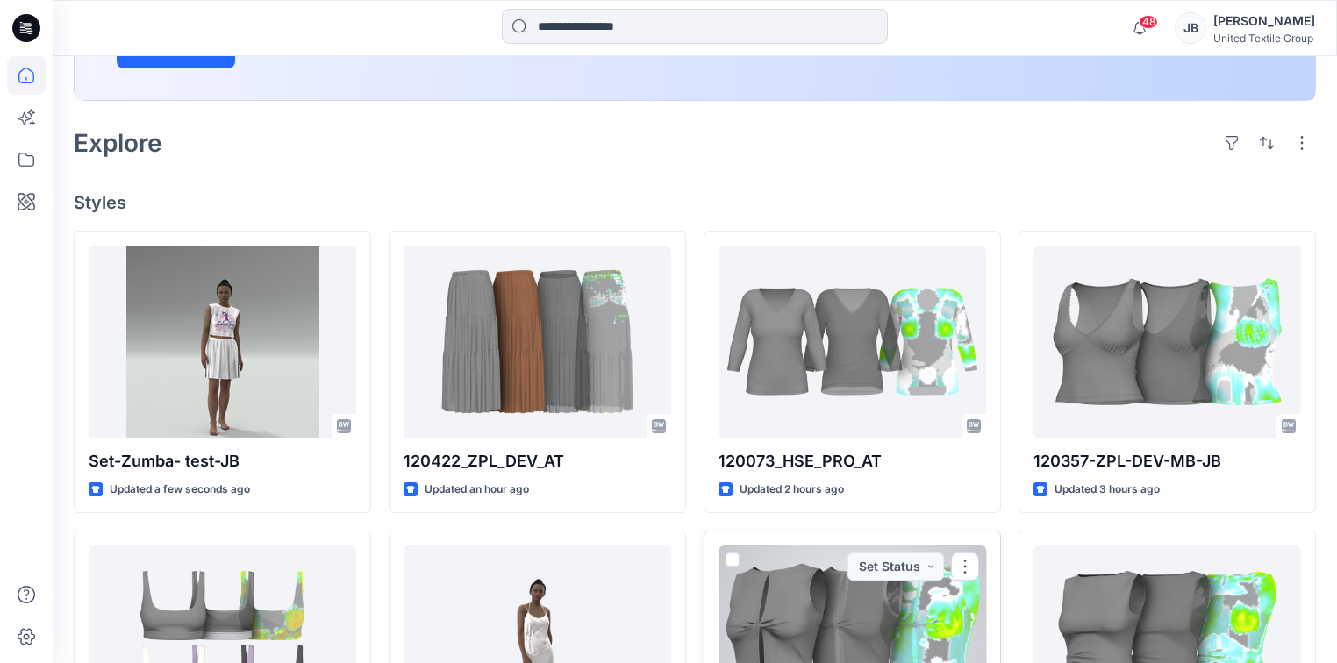
scroll to position [351, 0]
